Goal: Find specific page/section: Find specific page/section

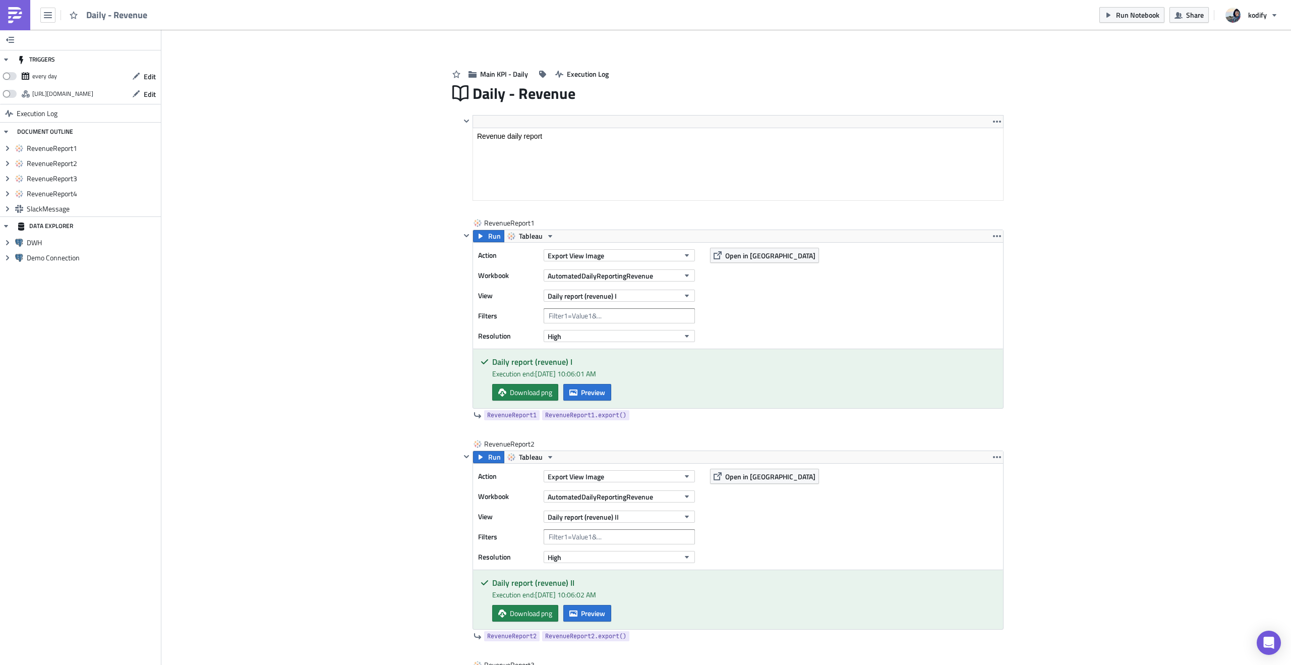
click at [14, 14] on img at bounding box center [15, 15] width 16 height 16
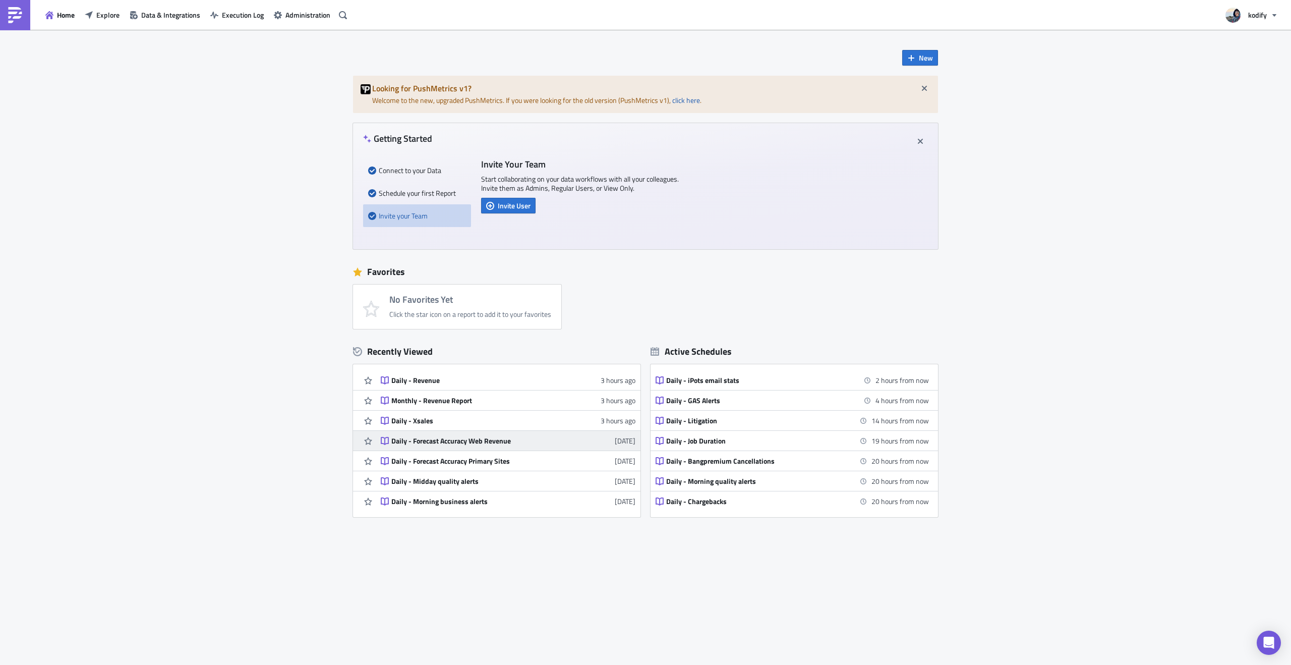
scroll to position [61, 0]
click at [97, 16] on span "Explore" at bounding box center [107, 15] width 23 height 11
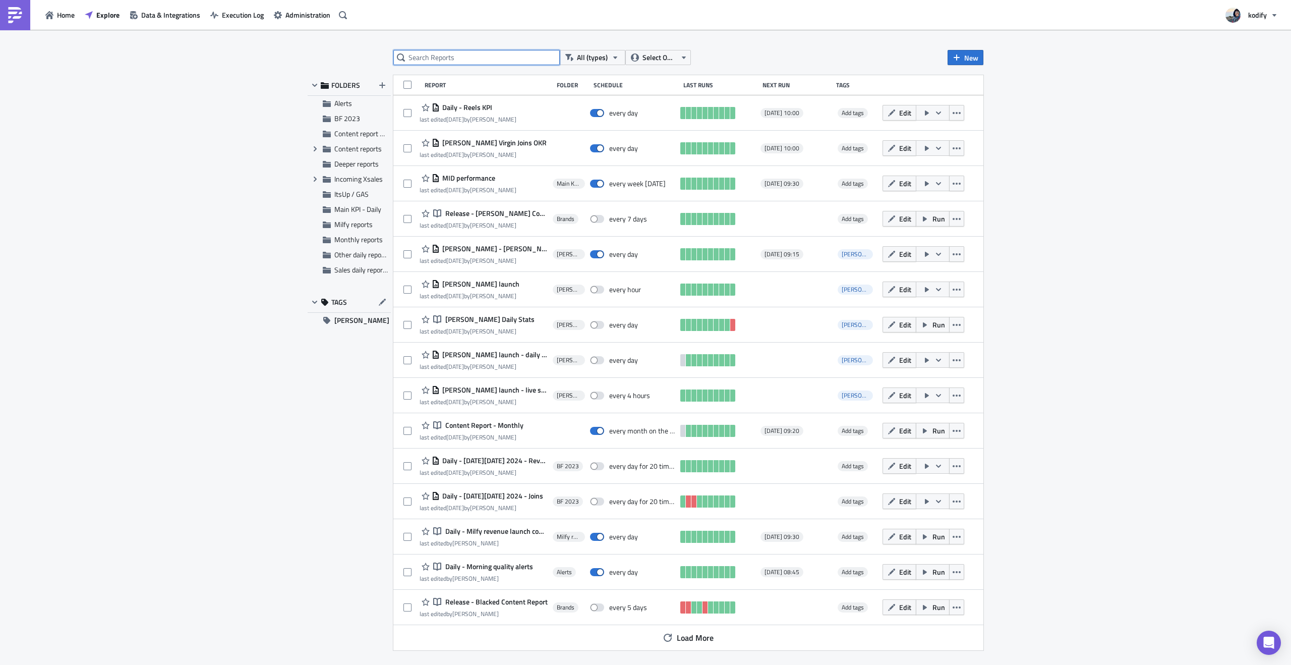
click at [496, 55] on input "text" at bounding box center [476, 57] width 166 height 15
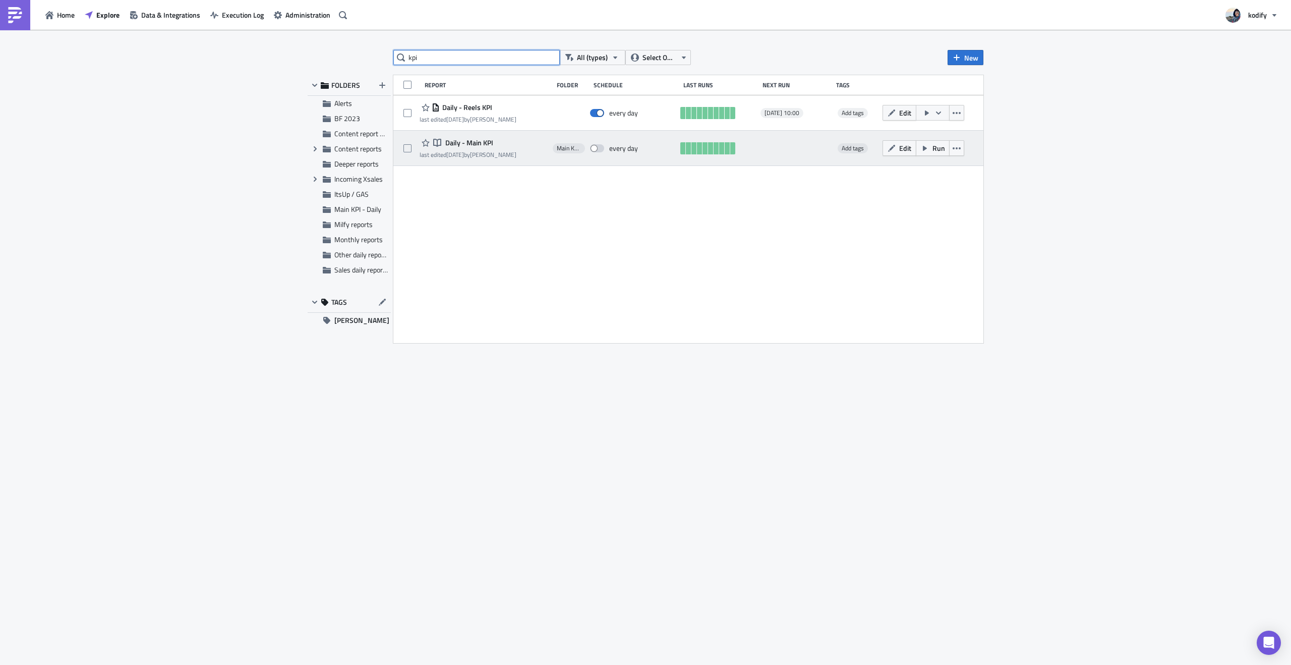
type input "kpi"
click at [475, 142] on span "Daily - Main KPI" at bounding box center [468, 142] width 50 height 9
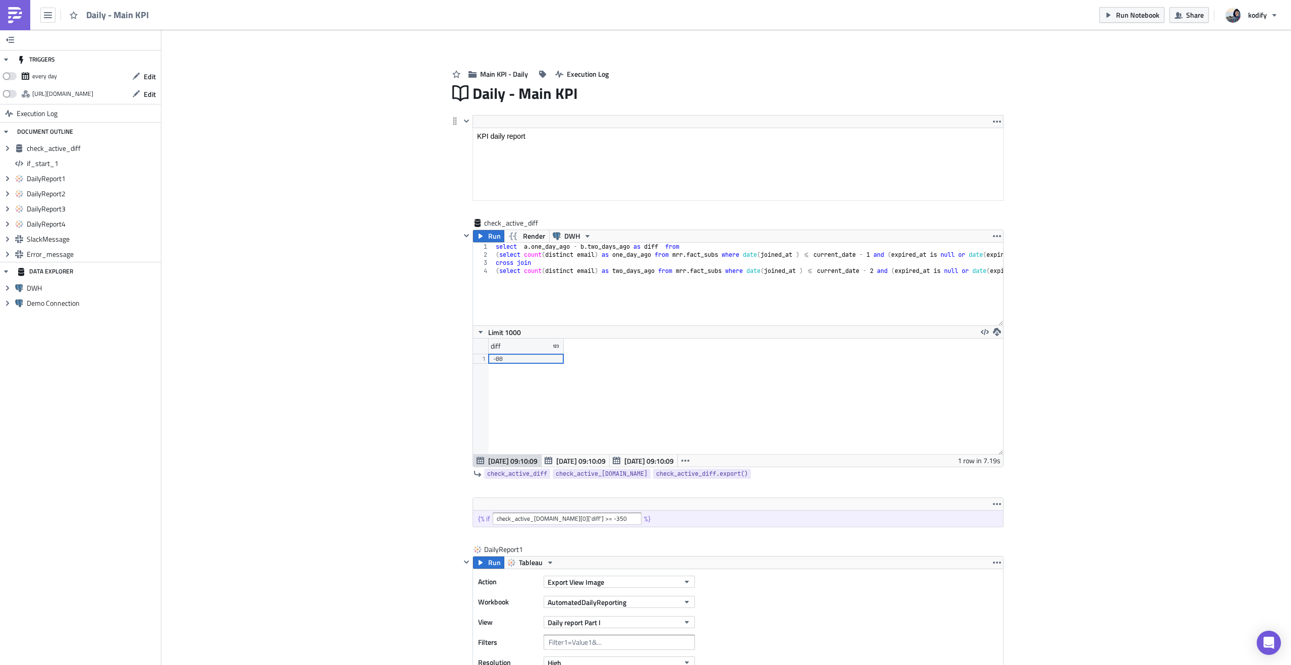
scroll to position [116, 530]
